Goal: Information Seeking & Learning: Learn about a topic

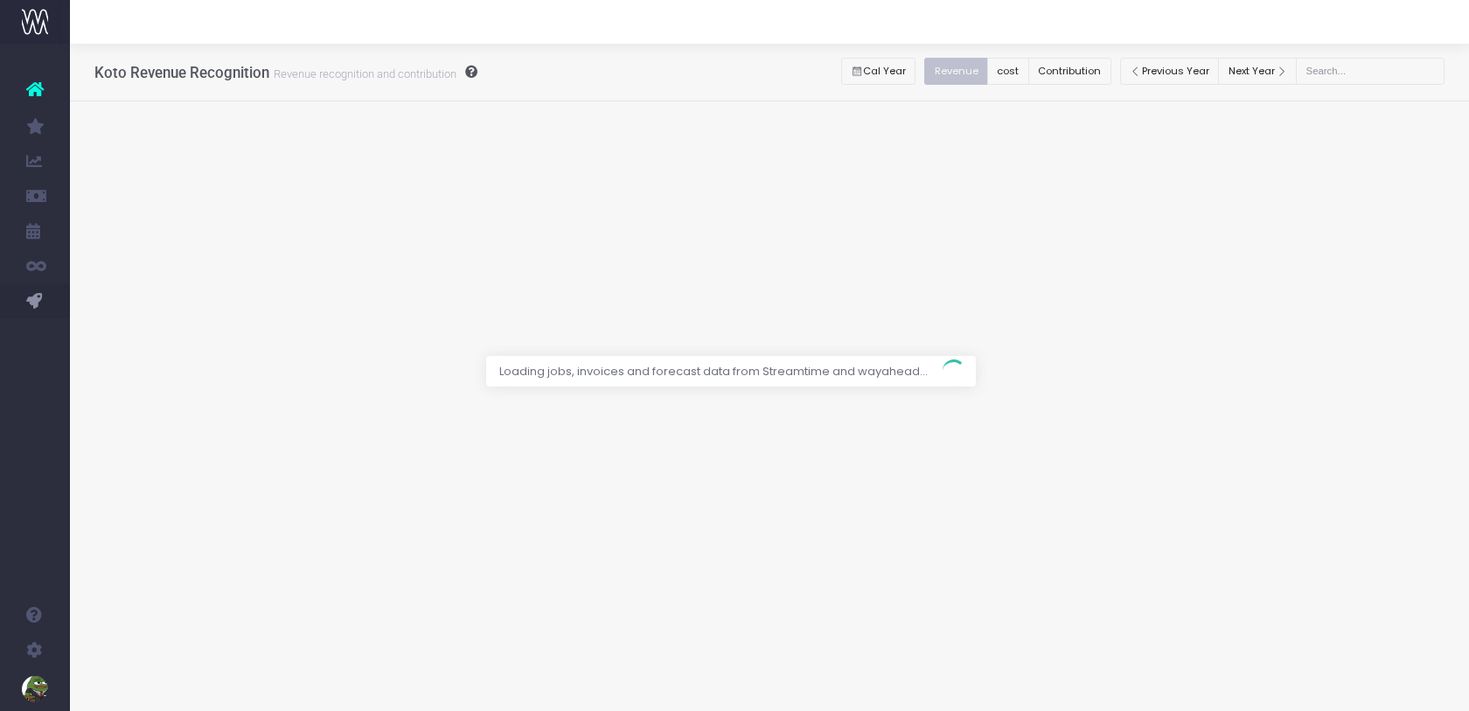
click at [1076, 70] on div at bounding box center [734, 355] width 1469 height 711
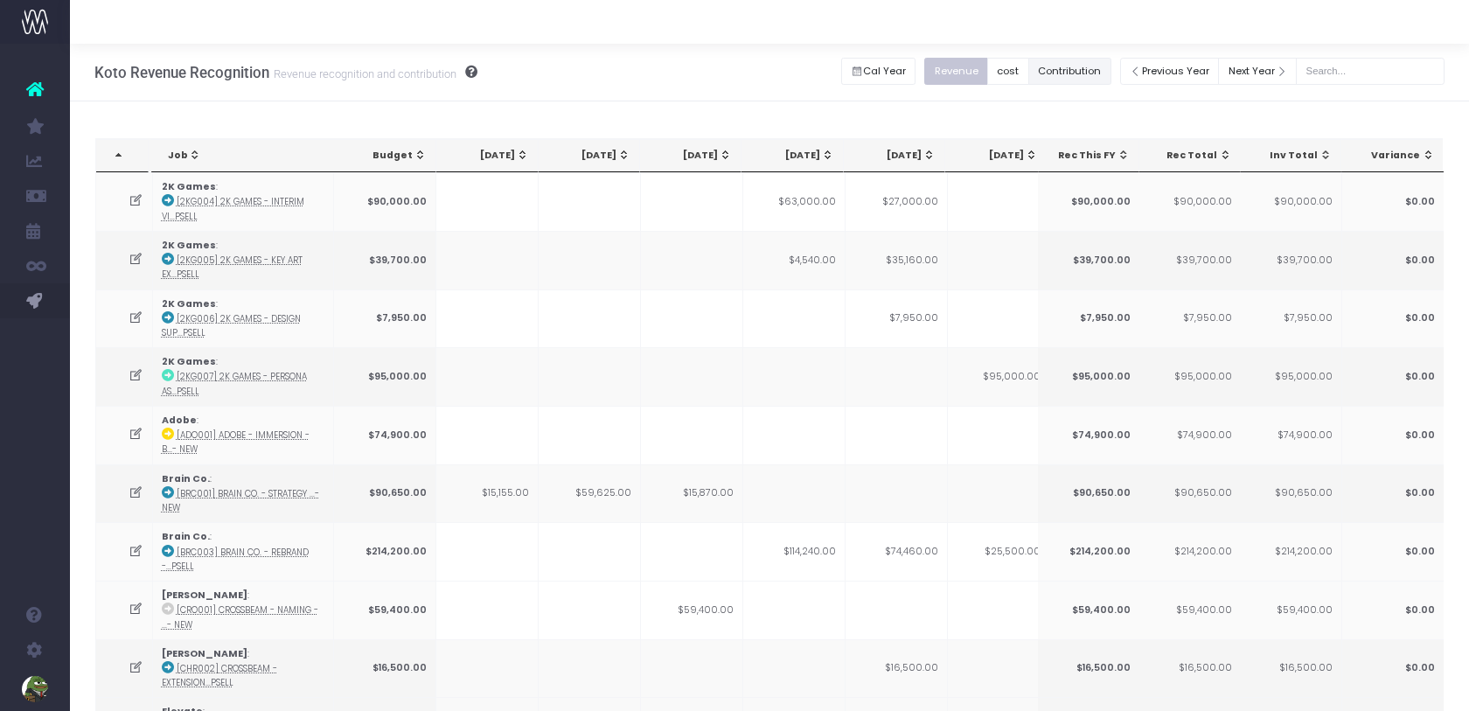
click at [1076, 70] on button "Contribution" at bounding box center [1069, 71] width 83 height 27
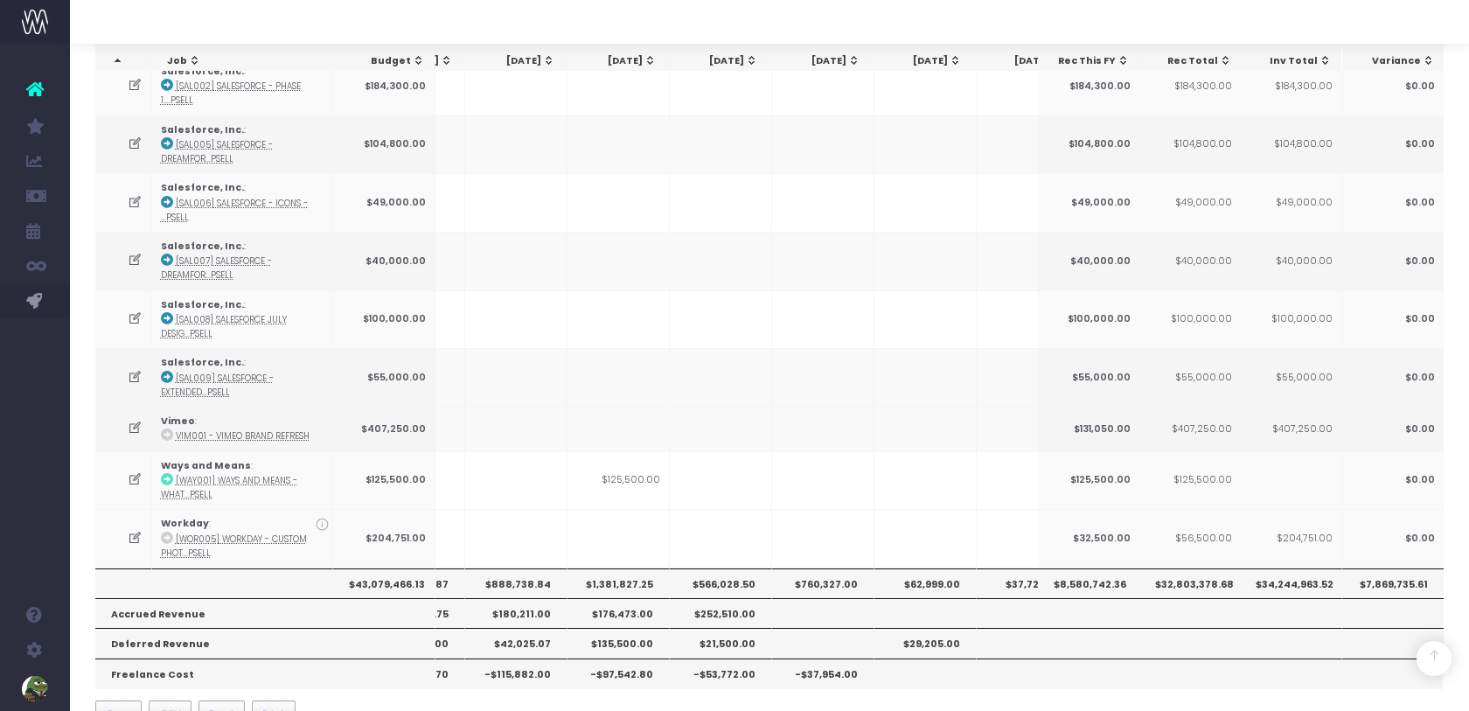
click at [530, 568] on th "$888,738.84" at bounding box center [516, 583] width 102 height 30
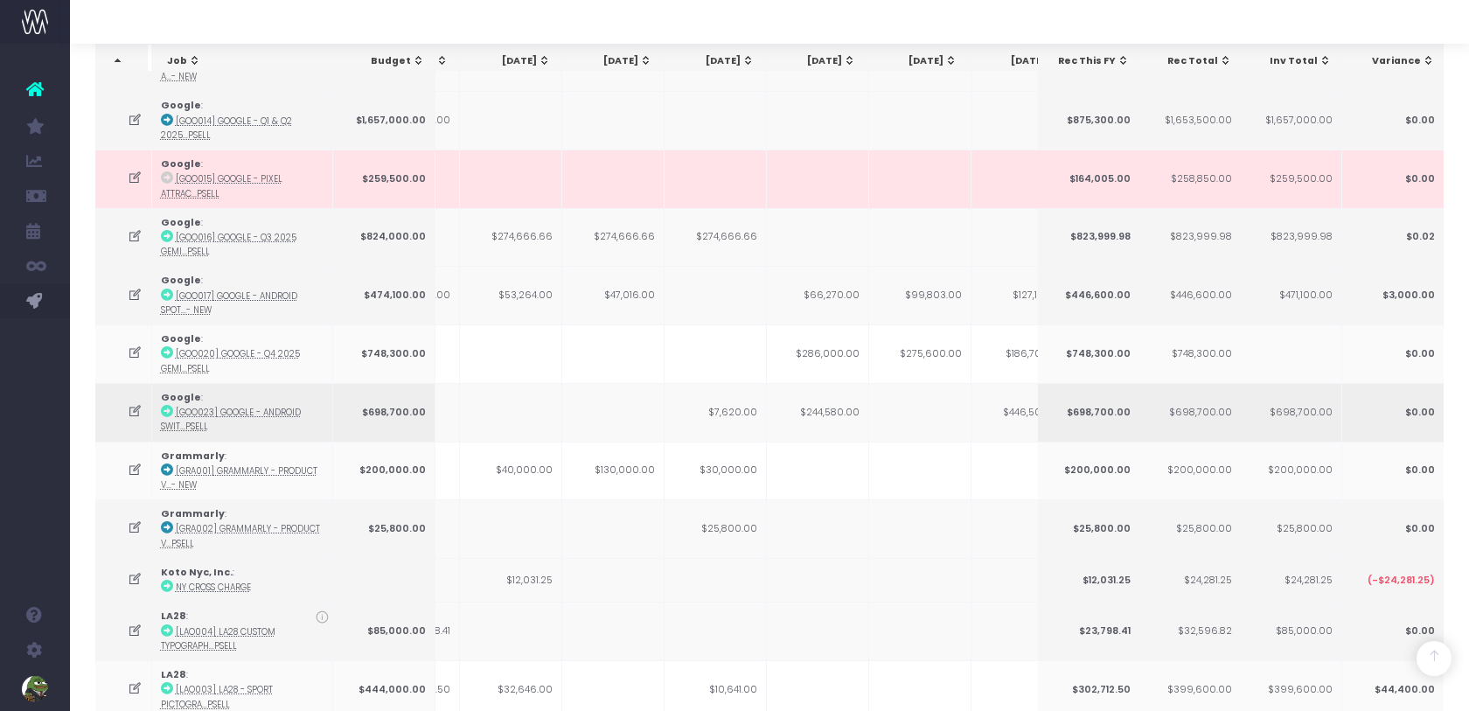
click at [729, 397] on td "$7,620.00" at bounding box center [715, 412] width 102 height 59
click at [817, 394] on td "$244,580.00" at bounding box center [818, 412] width 102 height 59
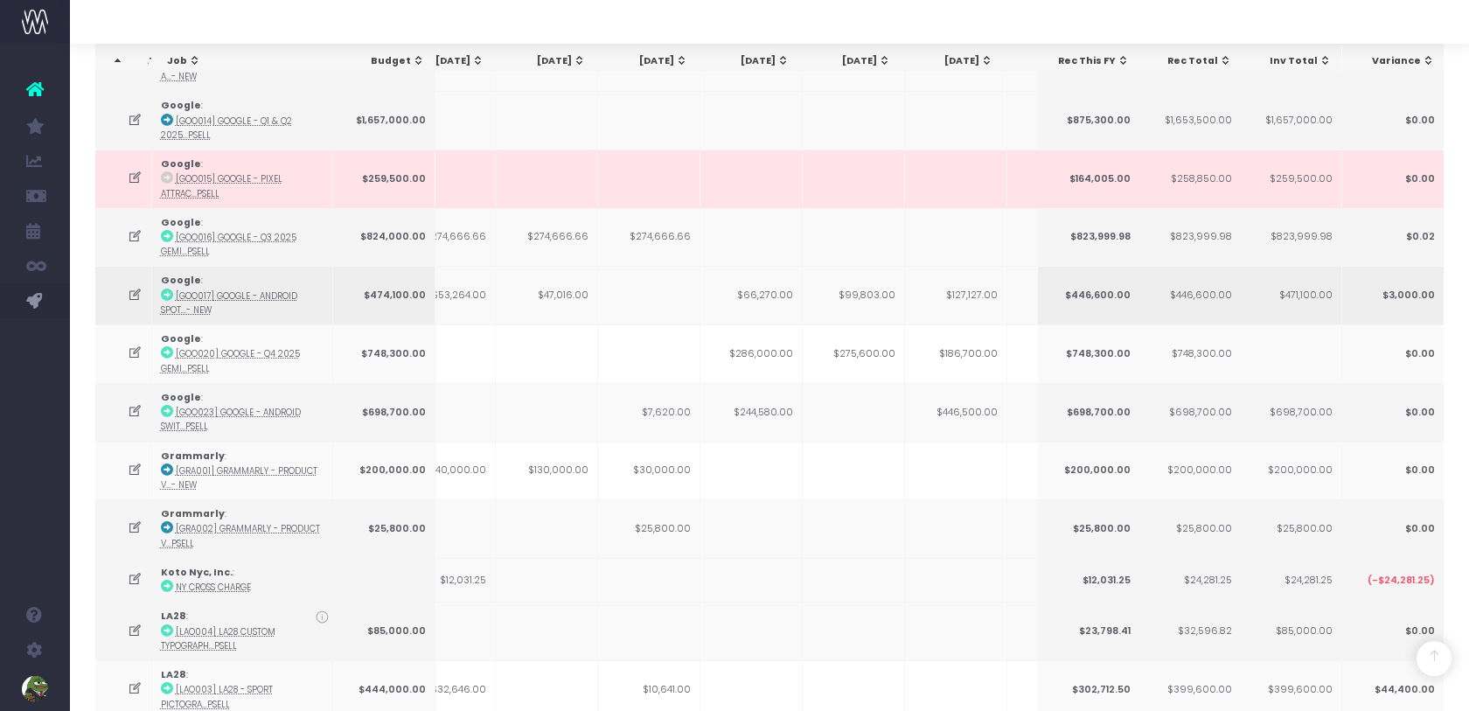
click at [761, 283] on td "$66,270.00" at bounding box center [751, 295] width 102 height 59
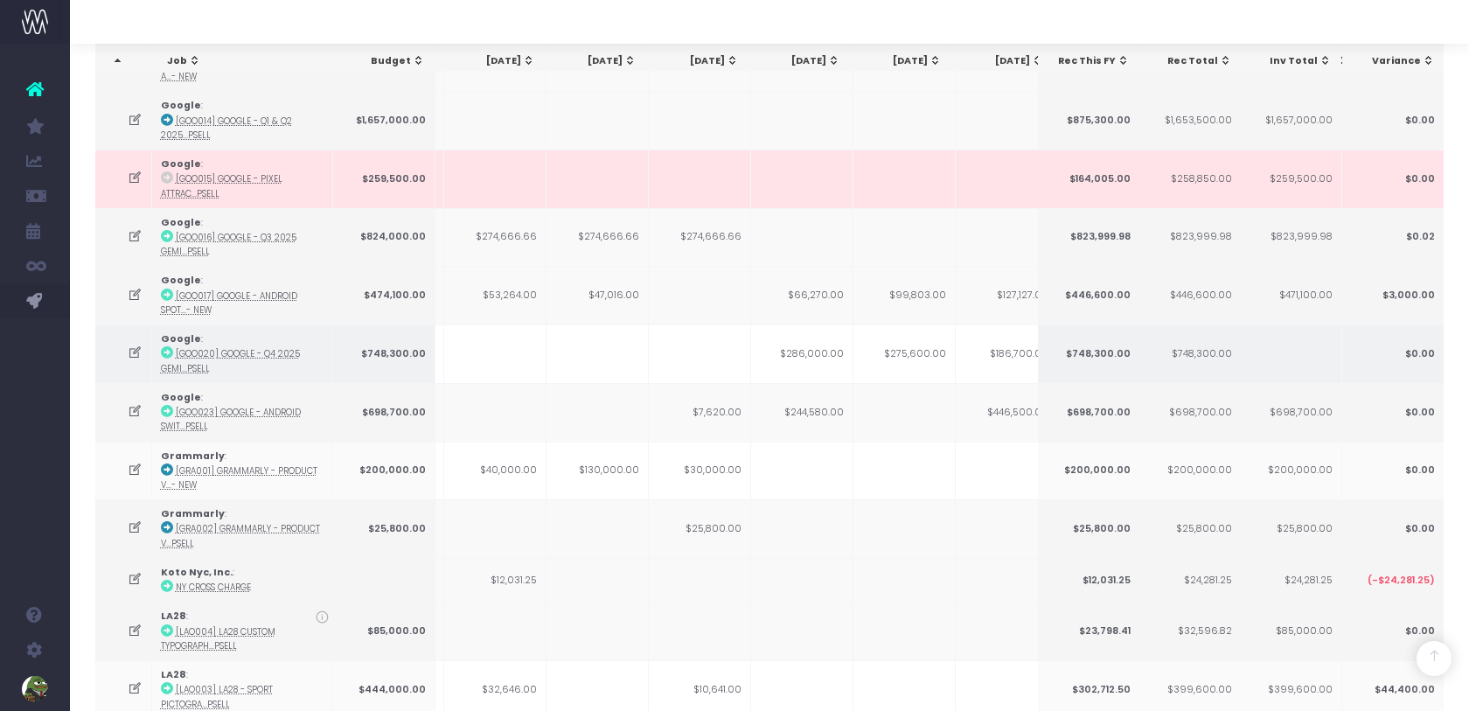
click at [799, 342] on td "$286,000.00" at bounding box center [802, 353] width 102 height 59
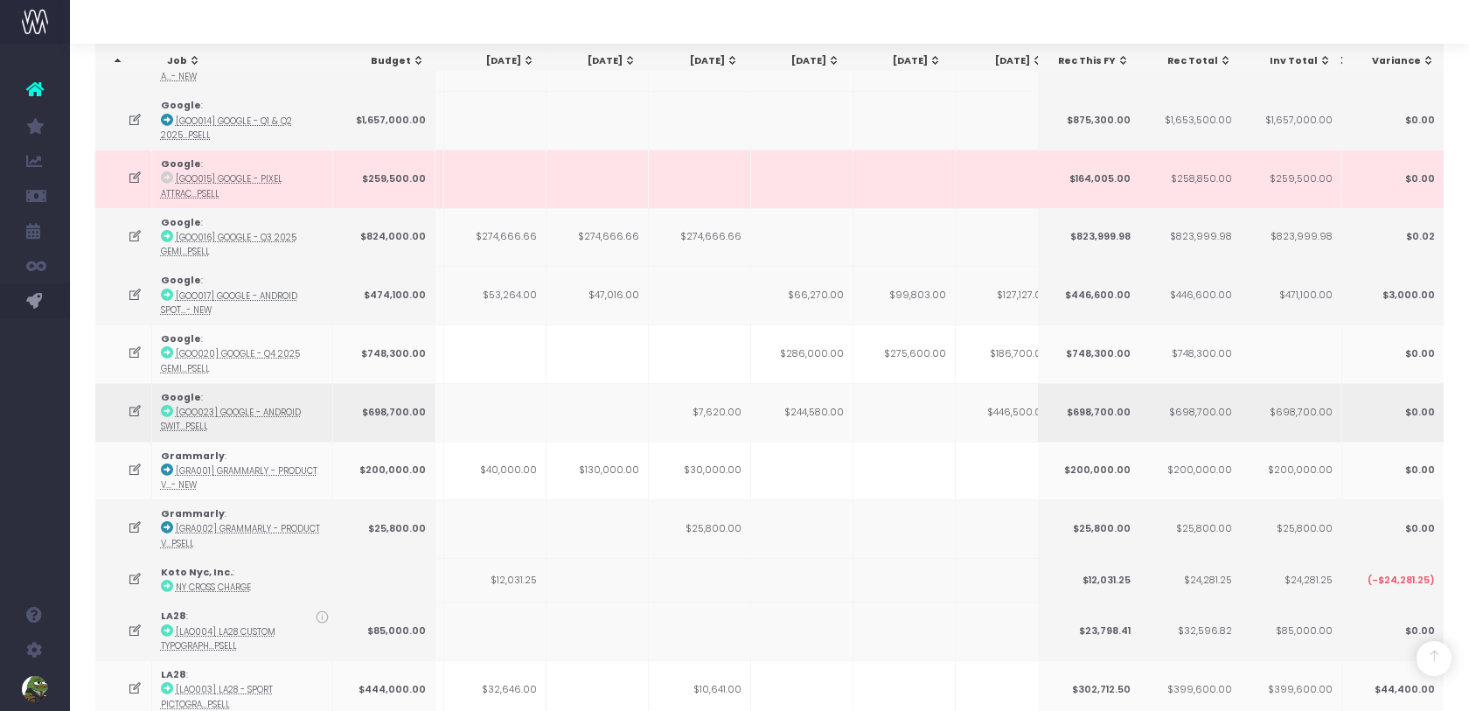
click at [801, 395] on td "$244,580.00" at bounding box center [802, 412] width 102 height 59
click at [819, 281] on td "$66,270.00" at bounding box center [802, 295] width 102 height 59
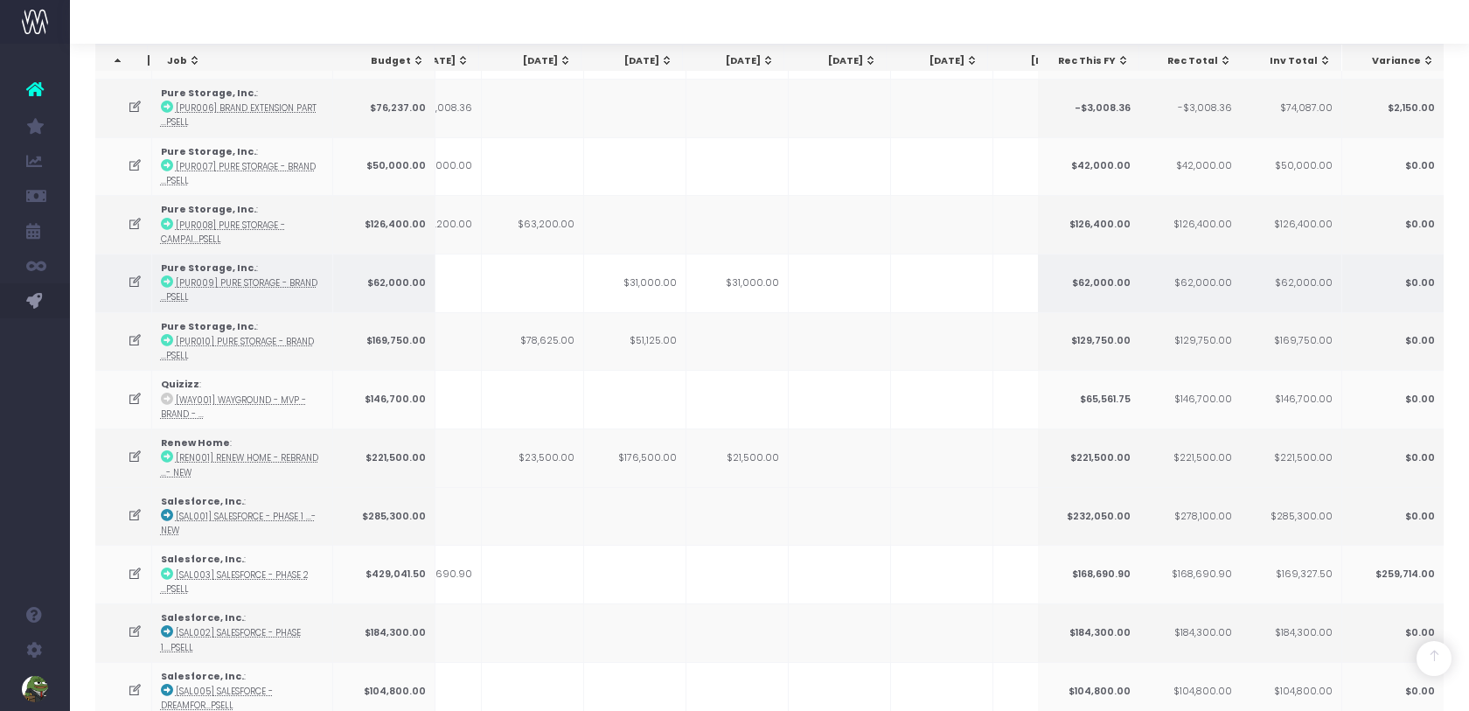
click at [130, 274] on icon at bounding box center [135, 281] width 15 height 15
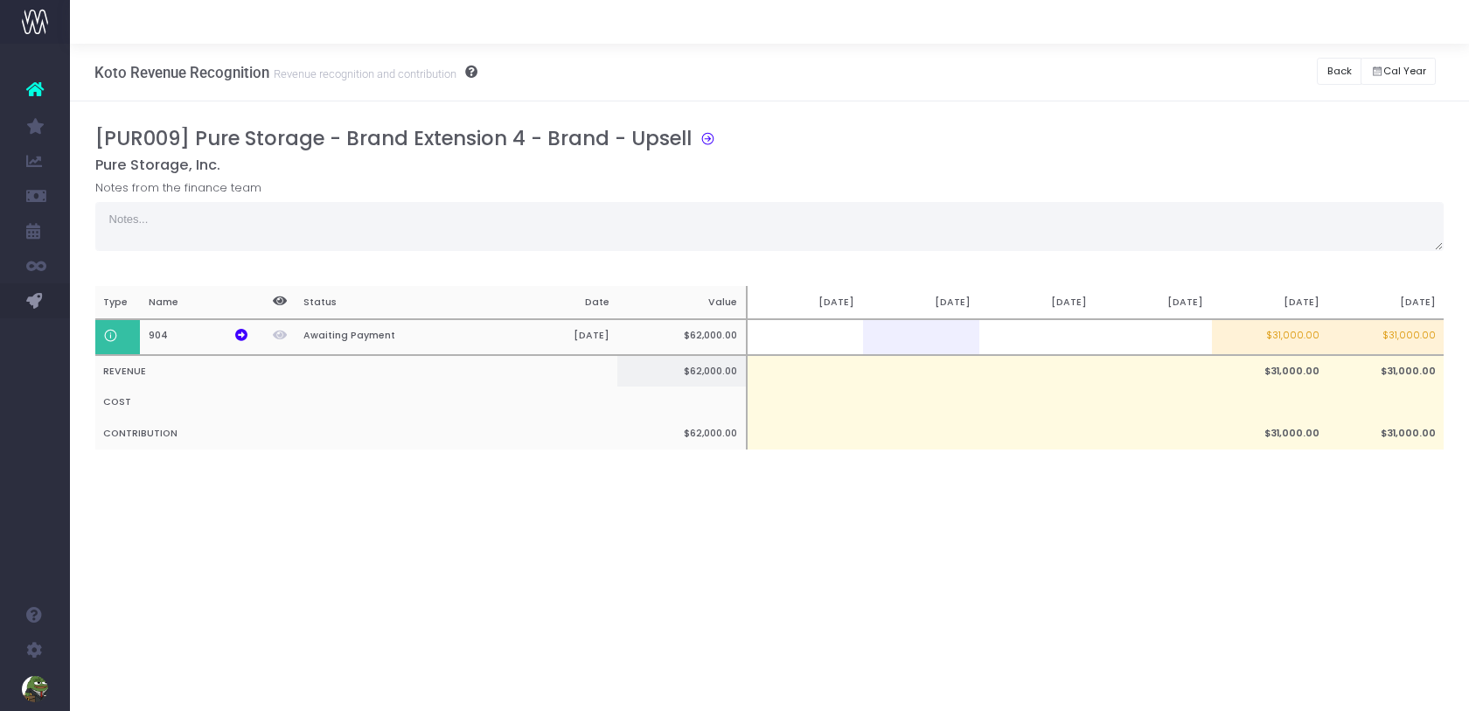
click at [1296, 370] on td "$31,000.00" at bounding box center [1270, 371] width 116 height 32
click at [1171, 535] on div "Koto Revenue Recognition Revenue recognition and contribution Back Hide history…" at bounding box center [769, 377] width 1399 height 667
